Goal: Task Accomplishment & Management: Complete application form

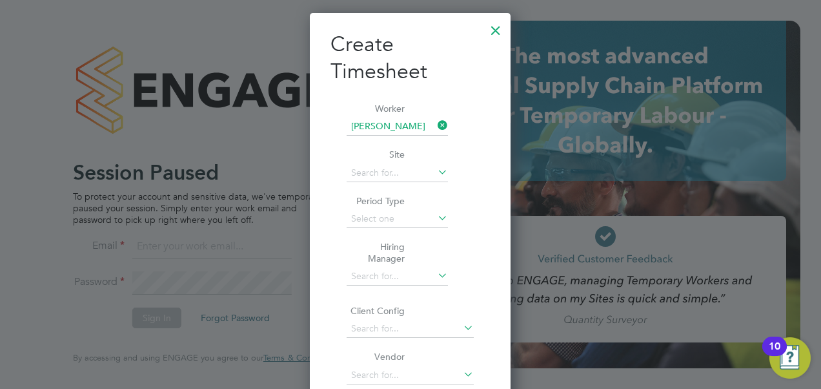
scroll to position [816, 201]
click at [493, 23] on div at bounding box center [495, 26] width 23 height 23
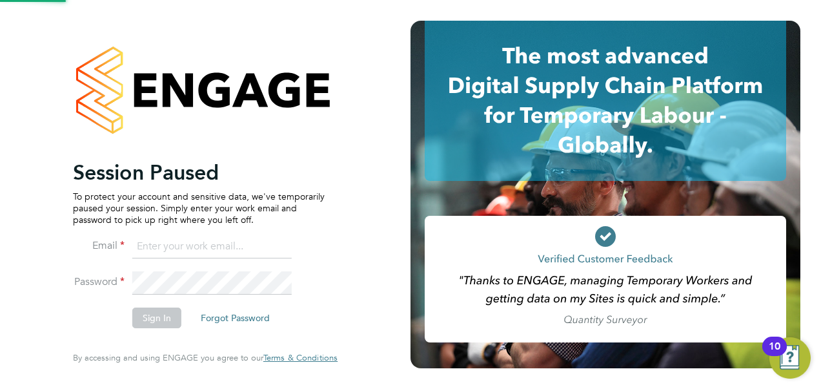
click at [496, 28] on icon at bounding box center [605, 101] width 361 height 160
click at [199, 246] on input at bounding box center [211, 246] width 159 height 23
type input "[US_STATE][EMAIL_ADDRESS][PERSON_NAME][PERSON_NAME][DOMAIN_NAME]"
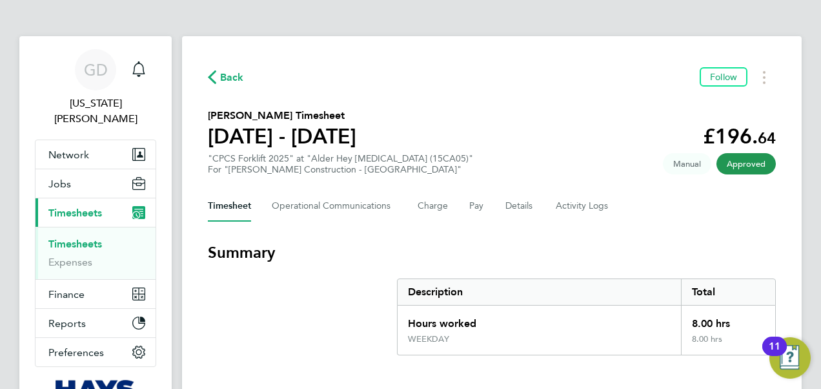
click at [229, 68] on div "Back Follow" at bounding box center [492, 77] width 568 height 20
click at [223, 81] on span "Back" at bounding box center [232, 77] width 24 height 15
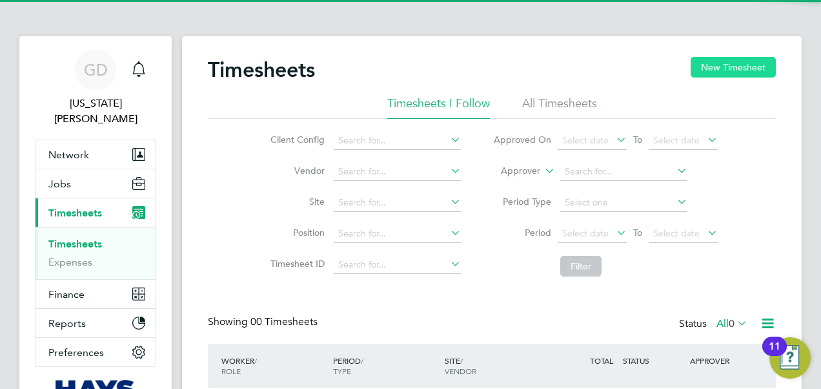
click at [745, 62] on button "New Timesheet" at bounding box center [733, 67] width 85 height 21
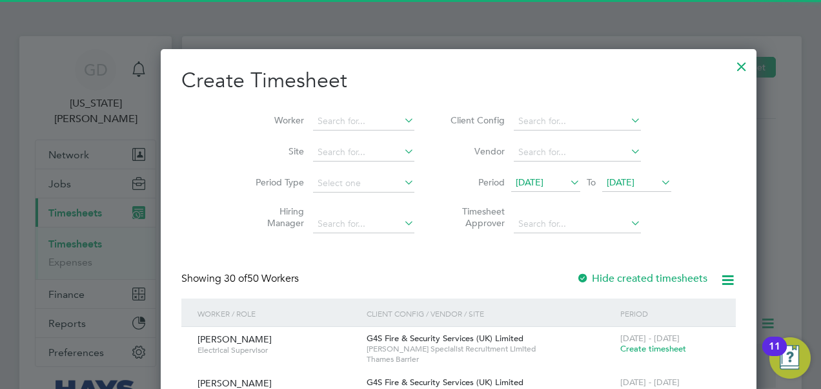
scroll to position [2560, 500]
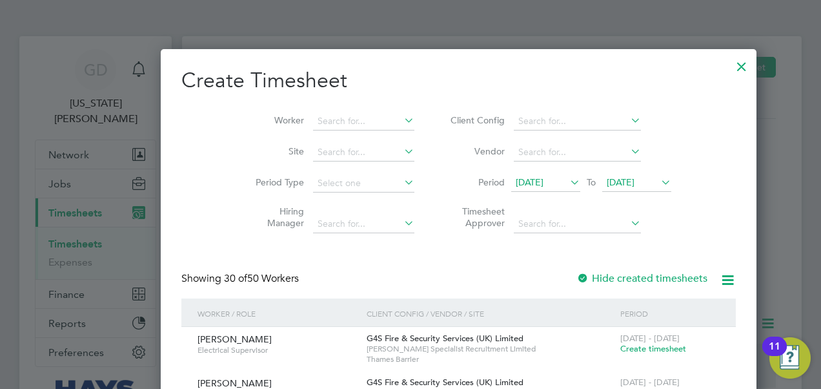
click at [607, 176] on span "24 Sep 2025" at bounding box center [621, 182] width 28 height 12
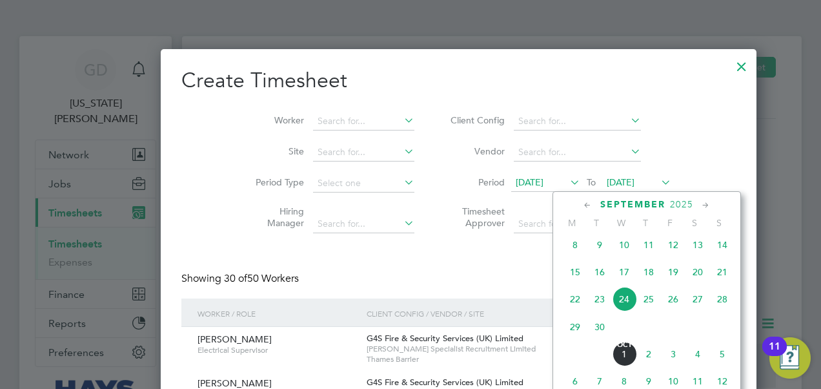
click at [673, 306] on span "26" at bounding box center [673, 299] width 25 height 25
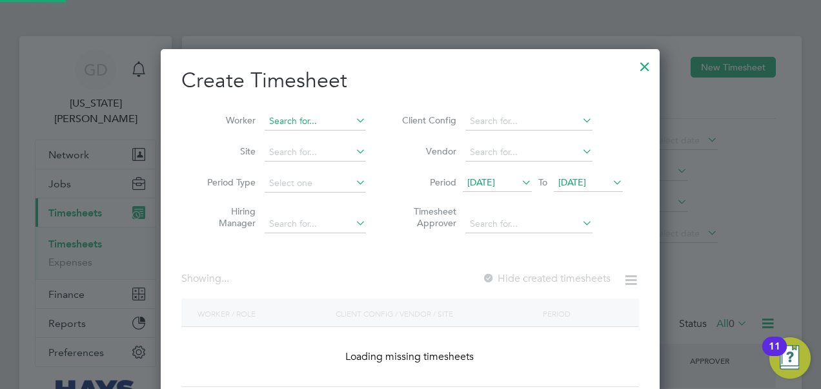
click at [289, 121] on input at bounding box center [315, 121] width 101 height 18
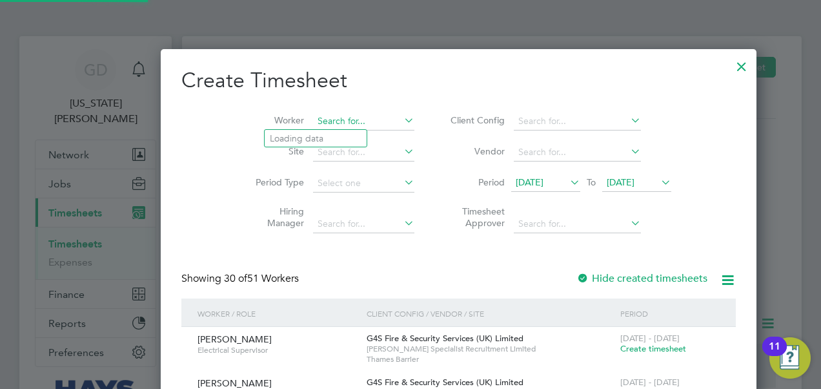
scroll to position [2560, 500]
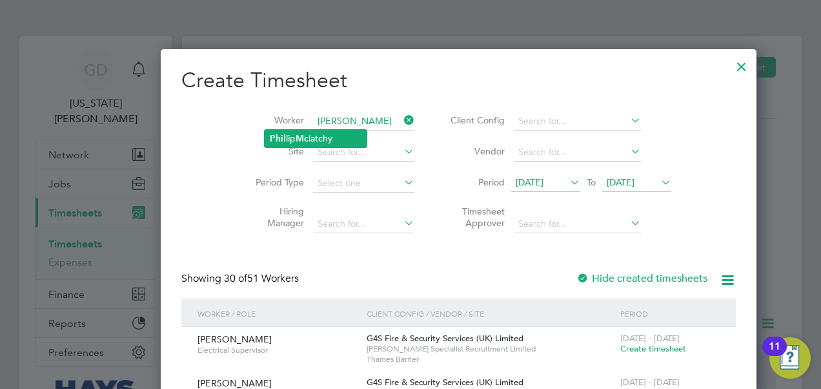
click at [296, 141] on li "Phil lip Mc latchy" at bounding box center [316, 138] width 102 height 17
type input "Phillip Mclatchy"
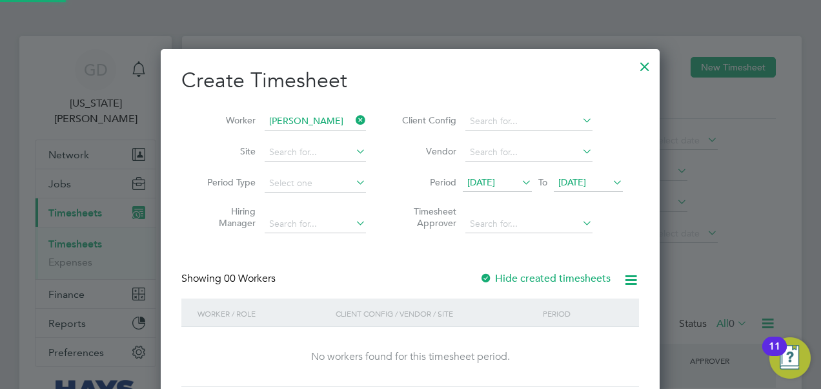
scroll to position [363, 500]
click at [515, 278] on label "Hide created timesheets" at bounding box center [545, 278] width 131 height 13
click at [564, 178] on span "26 Sep 2025" at bounding box center [572, 182] width 28 height 12
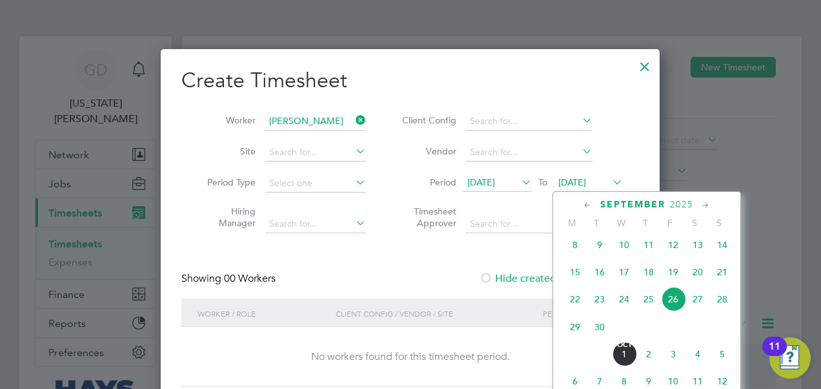
click at [561, 306] on div "Sep 1 2 3 4 5 6 7 8 9 10 11 12 13 14 15 16 17 18 19 20 21 22 23 24 25 26 27 28 …" at bounding box center [655, 273] width 190 height 136
click at [571, 306] on span "22" at bounding box center [575, 299] width 25 height 25
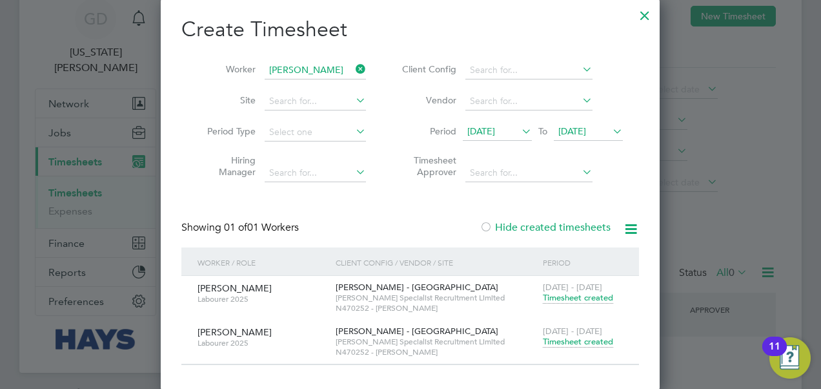
scroll to position [105, 0]
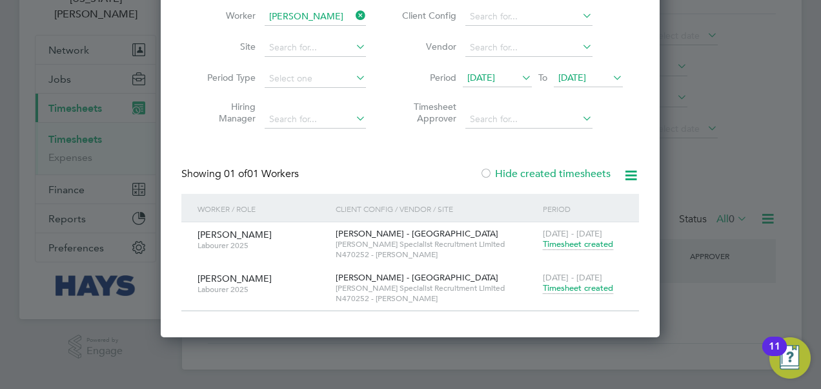
click at [595, 287] on span "Timesheet created" at bounding box center [578, 288] width 70 height 12
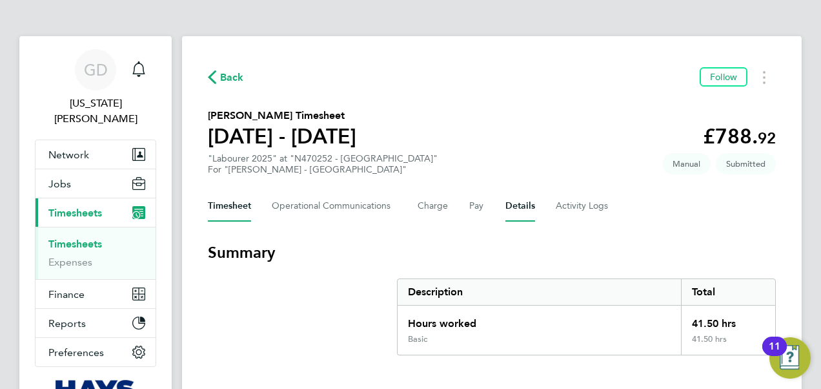
click at [511, 207] on button "Details" at bounding box center [520, 205] width 30 height 31
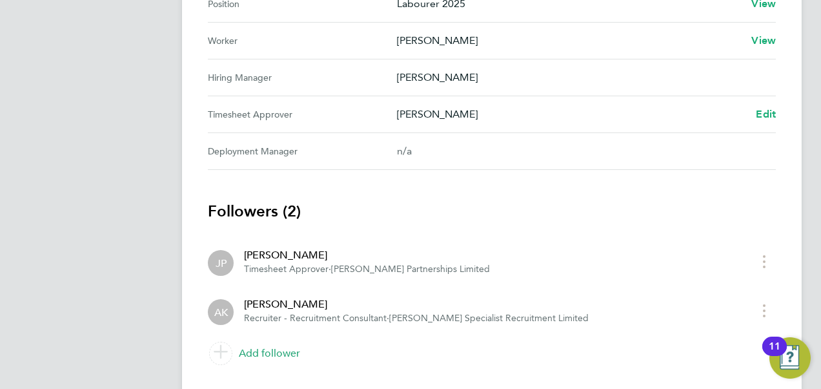
scroll to position [646, 0]
